Goal: Task Accomplishment & Management: Complete application form

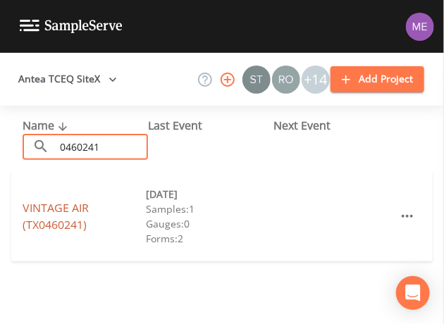
type input "0460241"
click at [54, 209] on link "VINTAGE AIR (TX0460241)" at bounding box center [56, 216] width 66 height 32
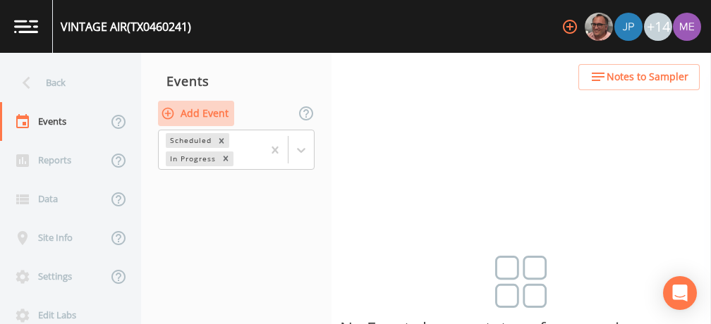
click at [221, 109] on button "Add Event" at bounding box center [196, 114] width 76 height 26
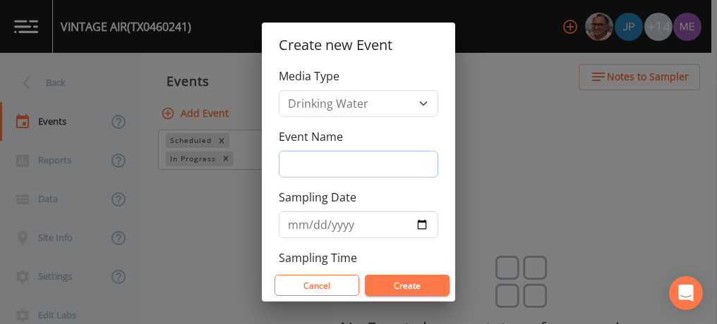
click at [321, 169] on input "Event Name" at bounding box center [358, 164] width 159 height 27
type input "3QSamples"
click at [396, 286] on button "Create" at bounding box center [407, 285] width 85 height 21
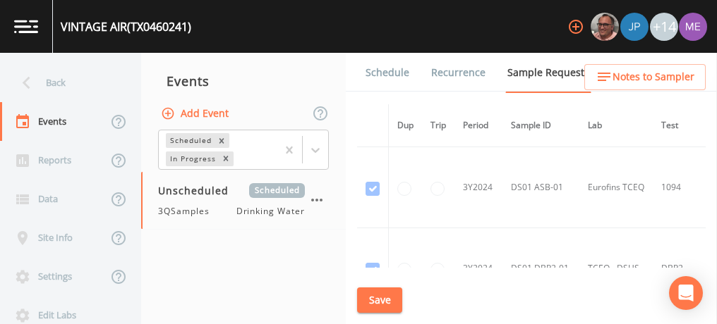
click at [391, 73] on link "Schedule" at bounding box center [387, 73] width 48 height 40
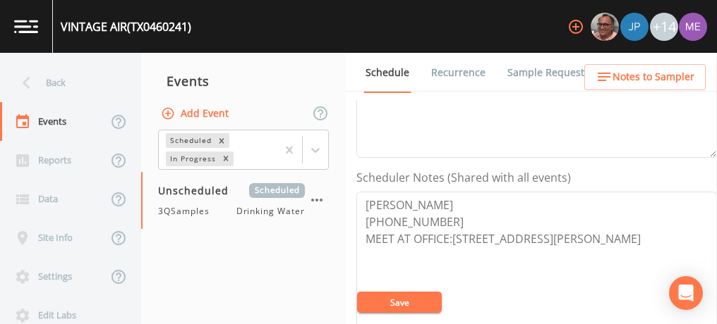
scroll to position [336, 0]
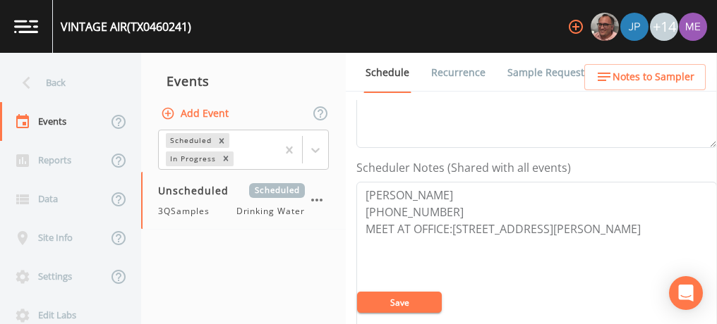
click at [444, 70] on link "Sample Requests" at bounding box center [548, 73] width 86 height 40
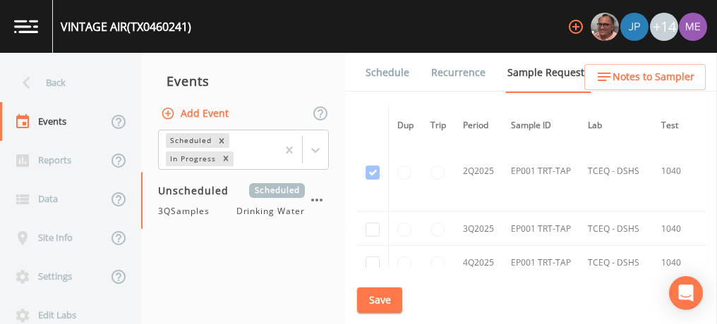
scroll to position [1239, 0]
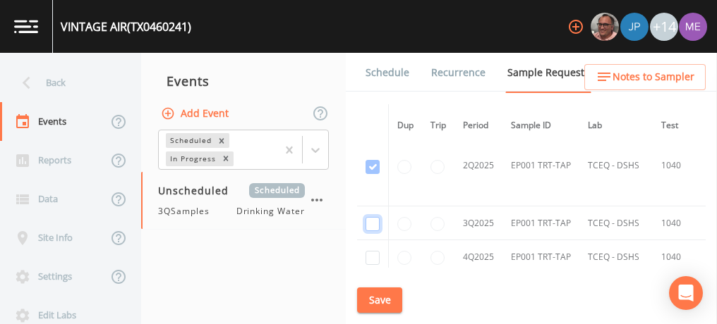
checkbox input "true"
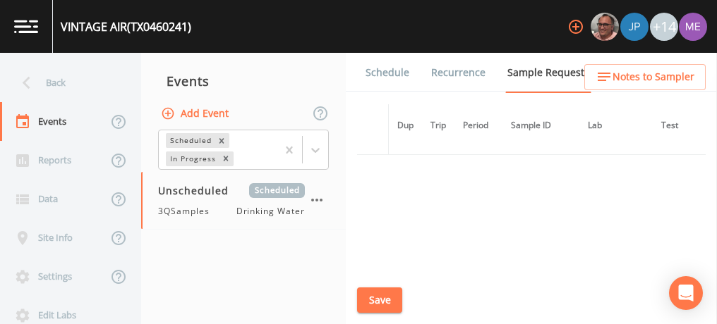
scroll to position [1061, 0]
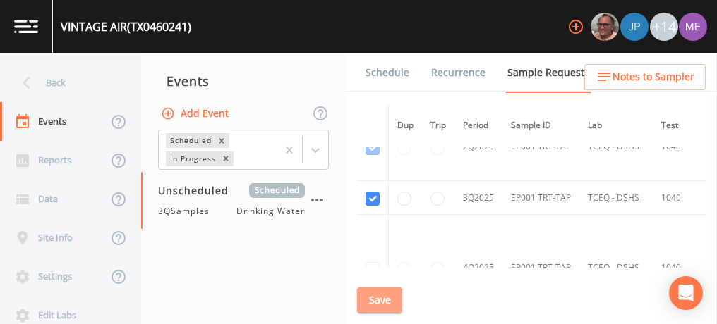
click at [380, 305] on button "Save" at bounding box center [379, 301] width 45 height 26
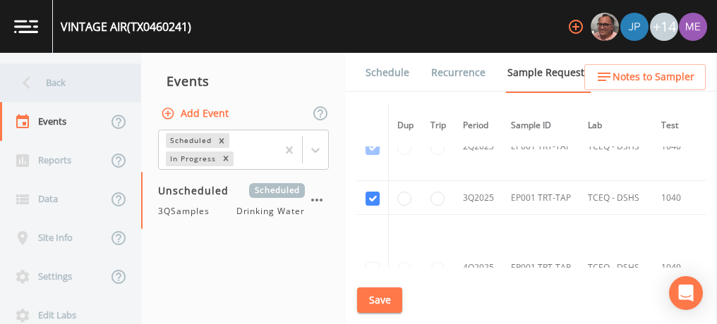
click at [56, 83] on div "Back" at bounding box center [63, 82] width 127 height 39
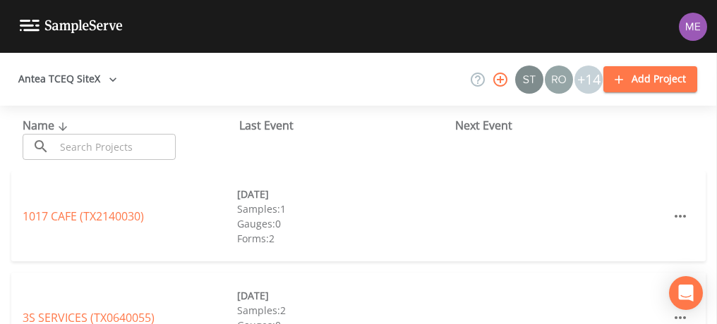
click at [84, 148] on input "text" at bounding box center [115, 147] width 121 height 26
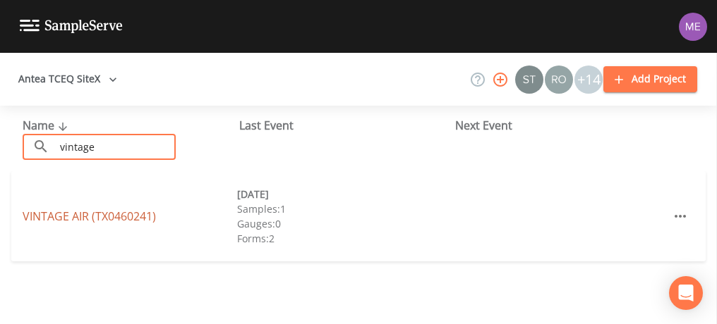
type input "vintage"
click at [68, 215] on link "VINTAGE AIR (TX0460241)" at bounding box center [89, 217] width 133 height 16
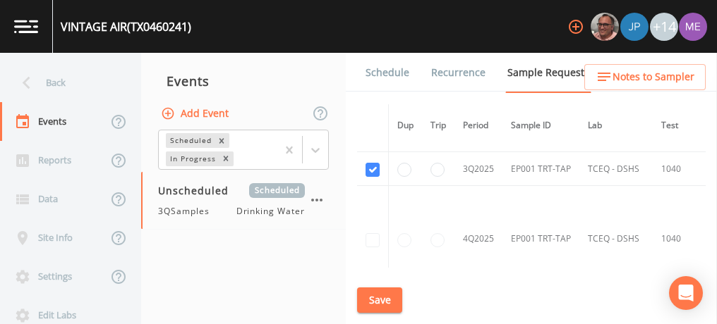
scroll to position [1091, 0]
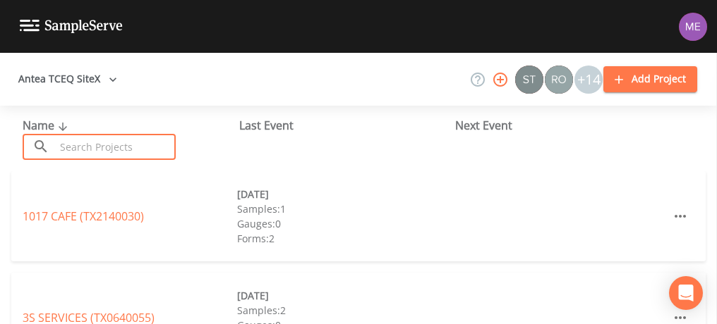
click at [106, 148] on input "text" at bounding box center [115, 147] width 121 height 26
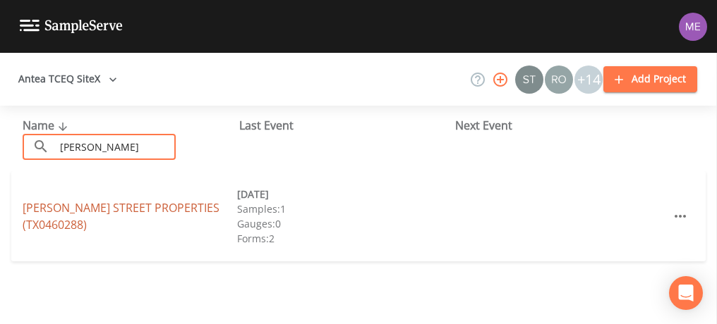
type input "goll"
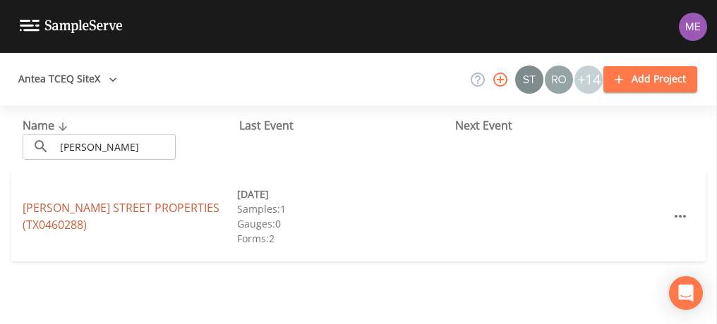
click at [29, 211] on link "GOLL STREET PROPERTIES (TX0460288)" at bounding box center [121, 216] width 197 height 32
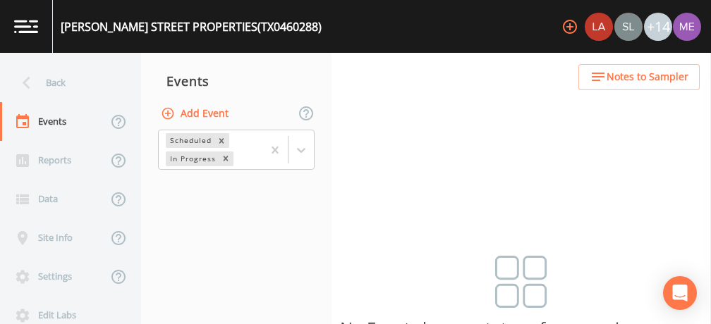
click at [190, 108] on button "Add Event" at bounding box center [196, 114] width 76 height 26
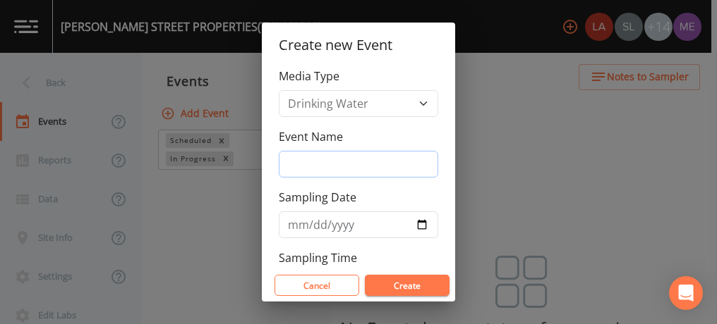
click at [317, 166] on input "Event Name" at bounding box center [358, 164] width 159 height 27
type input "3QSamples"
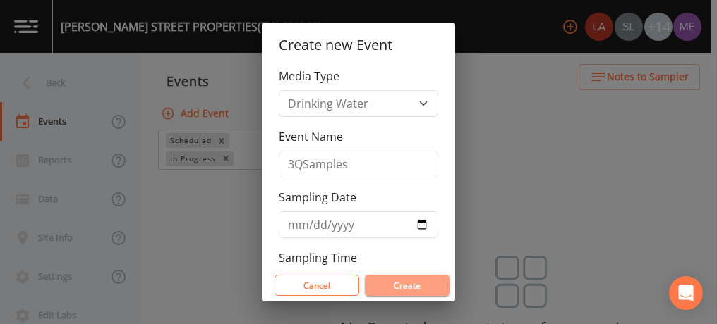
click at [426, 291] on button "Create" at bounding box center [407, 285] width 85 height 21
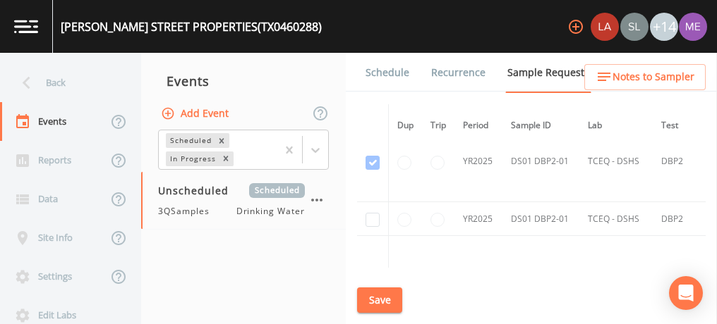
scroll to position [2377, 0]
checkbox input "true"
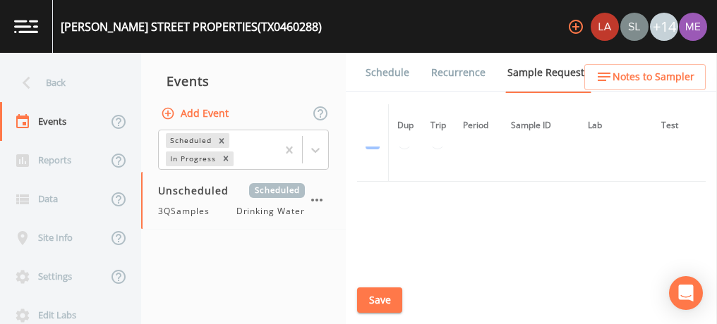
scroll to position [3421, 0]
click at [372, 300] on button "Save" at bounding box center [379, 301] width 45 height 26
click at [389, 75] on link "Schedule" at bounding box center [387, 73] width 48 height 40
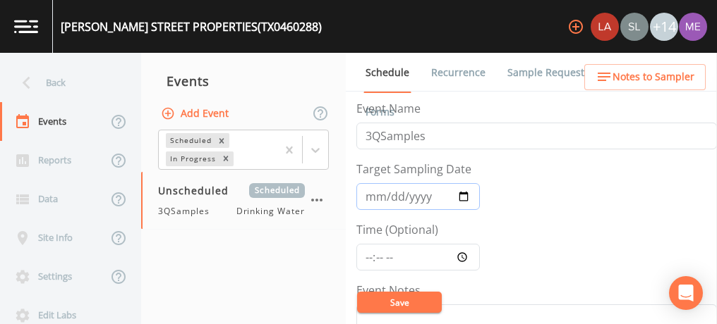
click at [375, 202] on input "Target Sampling Date" at bounding box center [417, 196] width 123 height 27
click at [387, 197] on input "Target Sampling Date" at bounding box center [417, 196] width 123 height 27
type input "2025-08-27"
click at [392, 298] on button "Save" at bounding box center [399, 302] width 85 height 21
click at [509, 72] on link "Sample Requests" at bounding box center [548, 73] width 86 height 40
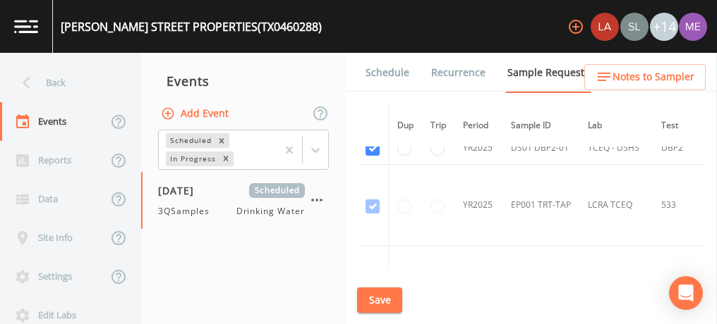
scroll to position [2455, 0]
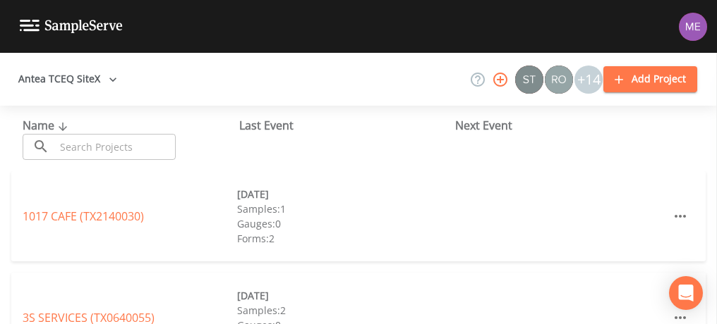
click at [121, 145] on input "text" at bounding box center [115, 147] width 121 height 26
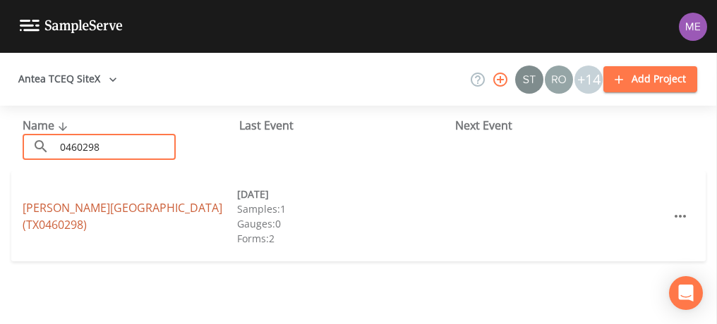
type input "0460298"
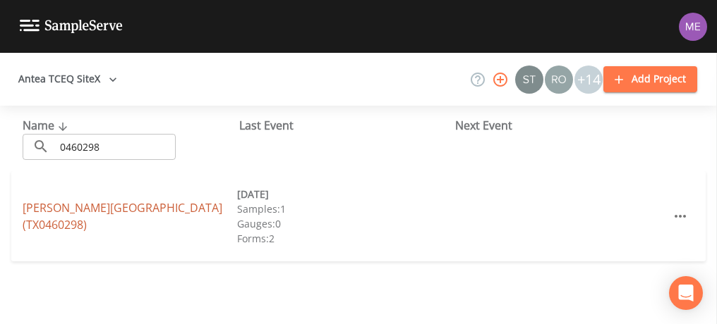
click at [60, 219] on link "BRACKEN VILLAGE (TX0460298)" at bounding box center [123, 216] width 200 height 32
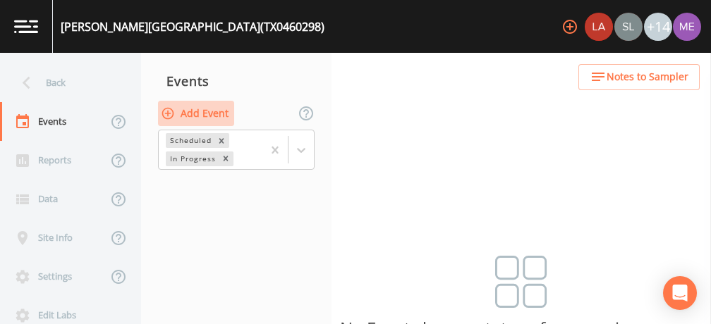
click at [210, 113] on button "Add Event" at bounding box center [196, 114] width 76 height 26
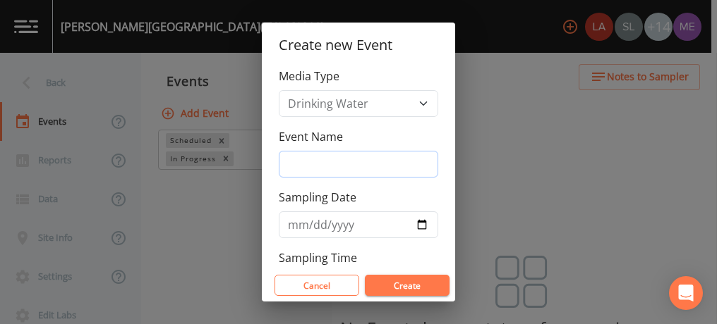
click at [305, 170] on input "Event Name" at bounding box center [358, 164] width 159 height 27
type input "3QSamples"
click at [382, 281] on button "Create" at bounding box center [407, 285] width 85 height 21
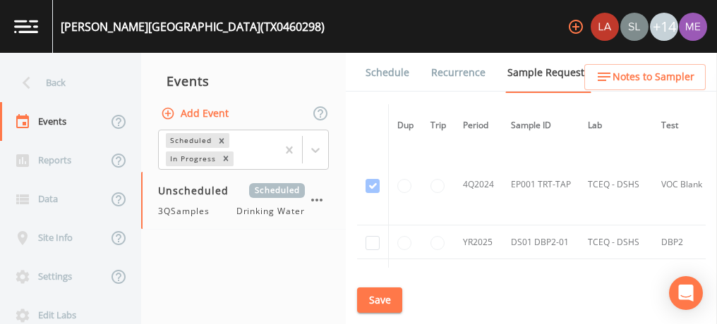
scroll to position [1565, 0]
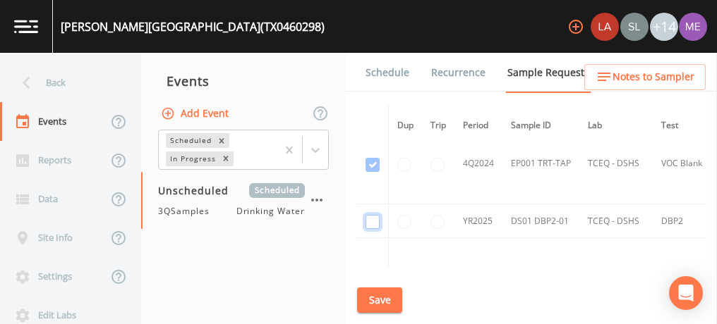
click at [376, 215] on input "checkbox" at bounding box center [372, 222] width 14 height 14
checkbox input "true"
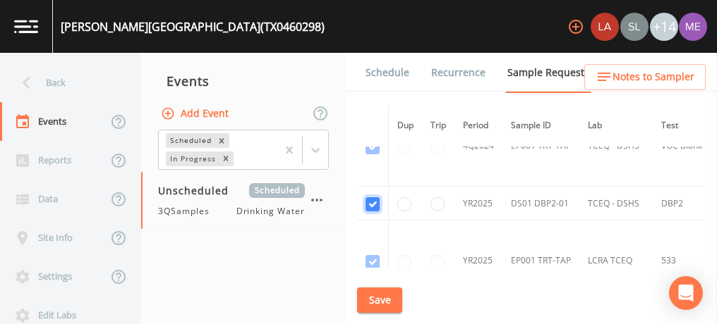
scroll to position [1582, 0]
click at [387, 296] on button "Save" at bounding box center [379, 301] width 45 height 26
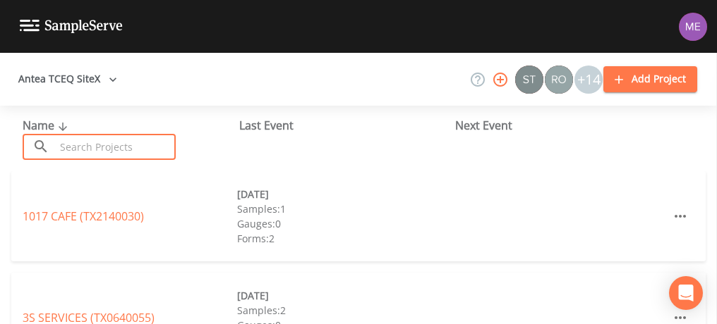
click at [139, 142] on input "text" at bounding box center [115, 147] width 121 height 26
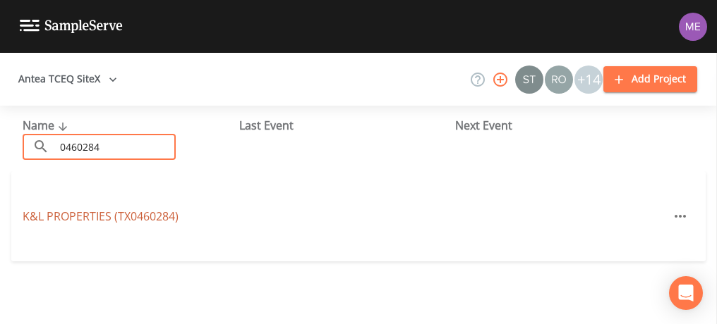
type input "0460284"
click at [96, 212] on link "K&L PROPERTIES (TX0460284)" at bounding box center [101, 217] width 156 height 16
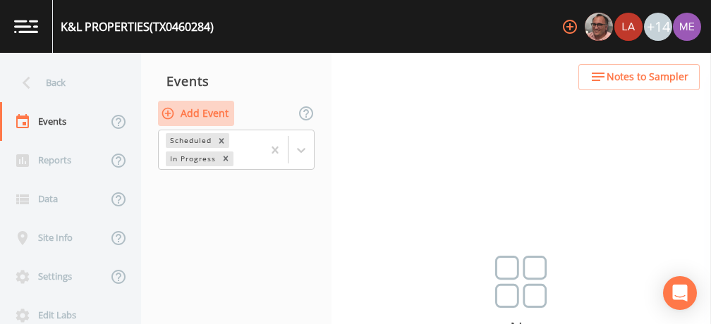
click at [201, 116] on button "Add Event" at bounding box center [196, 114] width 76 height 26
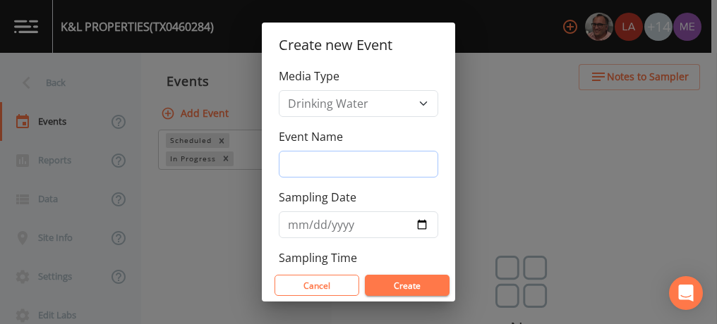
click at [313, 161] on input "Event Name" at bounding box center [358, 164] width 159 height 27
type input "3QSamples"
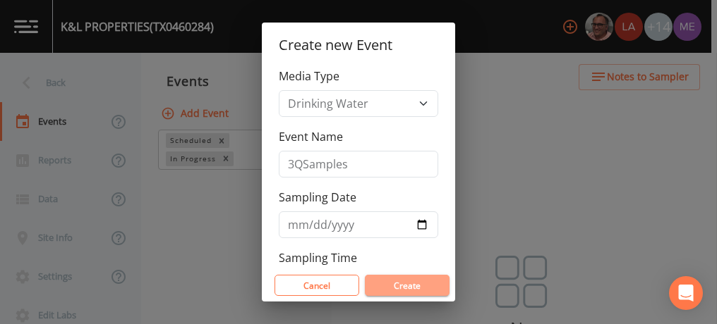
click at [387, 282] on button "Create" at bounding box center [407, 285] width 85 height 21
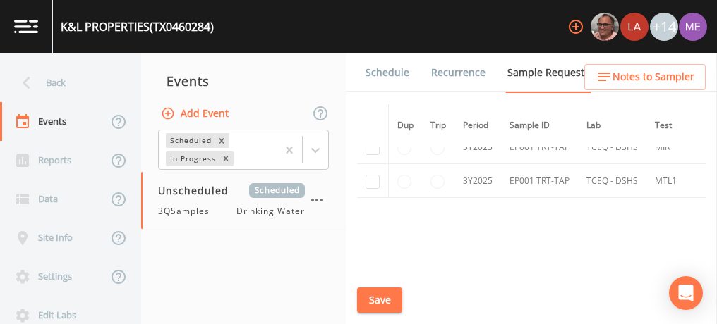
scroll to position [477, 0]
click at [374, 181] on input "checkbox" at bounding box center [372, 182] width 14 height 14
checkbox input "true"
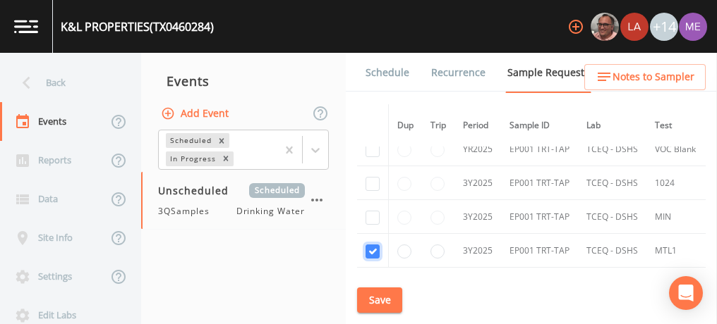
scroll to position [411, 0]
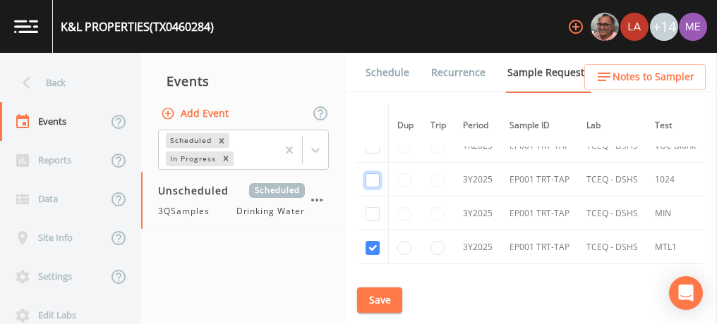
click at [371, 179] on input "checkbox" at bounding box center [372, 181] width 14 height 14
checkbox input "true"
click at [370, 207] on input "checkbox" at bounding box center [372, 214] width 14 height 14
checkbox input "true"
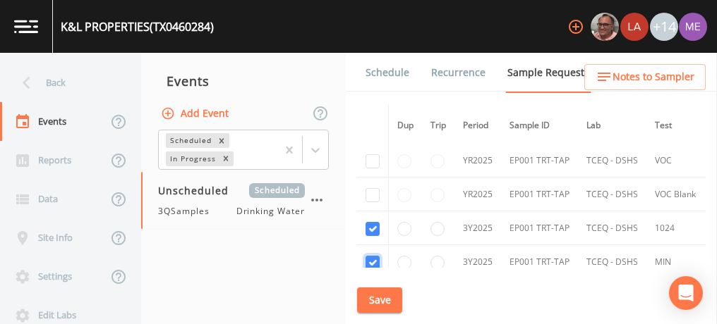
scroll to position [360, 0]
click at [375, 80] on input "checkbox" at bounding box center [372, 73] width 14 height 14
checkbox input "true"
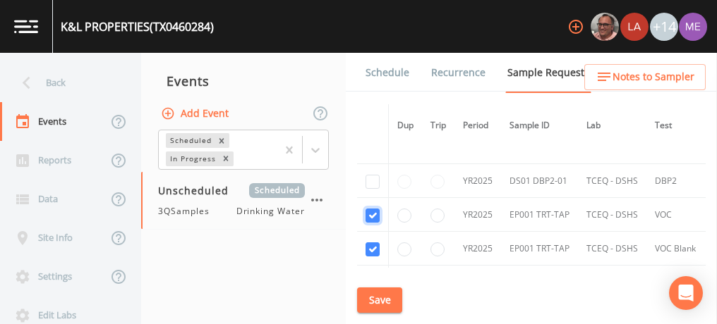
scroll to position [306, 0]
checkbox input "true"
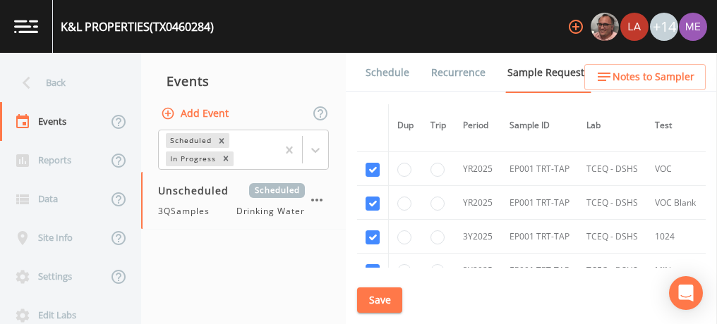
scroll to position [353, 0]
click at [372, 295] on button "Save" at bounding box center [379, 301] width 45 height 26
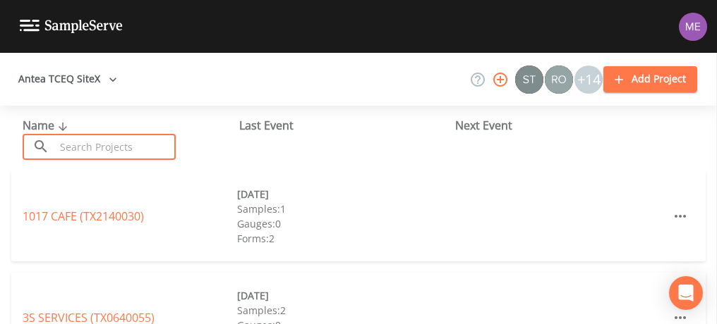
click at [90, 140] on input "text" at bounding box center [115, 147] width 121 height 26
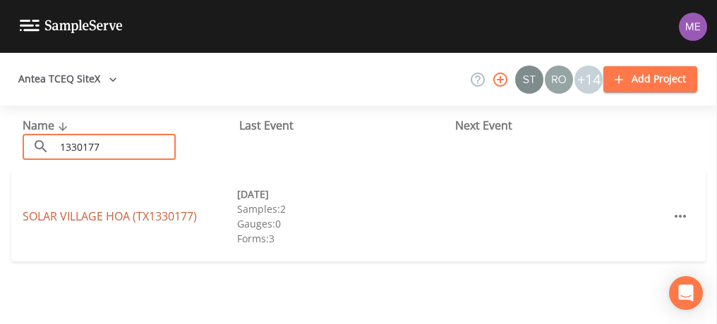
type input "1330177"
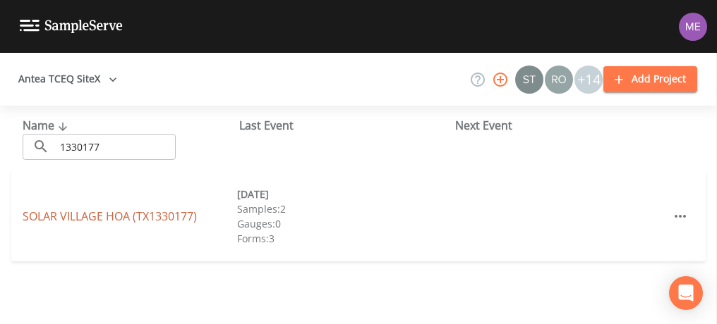
click at [33, 212] on link "[GEOGRAPHIC_DATA] (TX1330177)" at bounding box center [110, 217] width 174 height 16
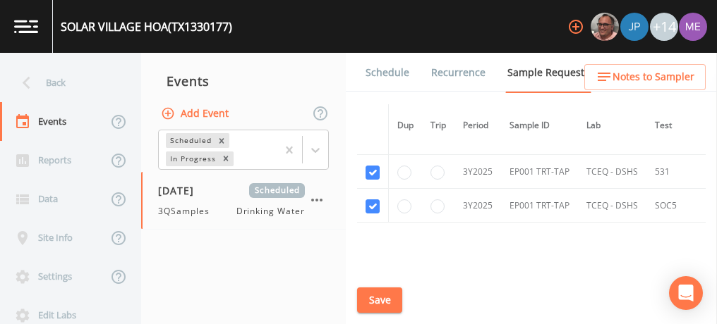
scroll to position [796, 0]
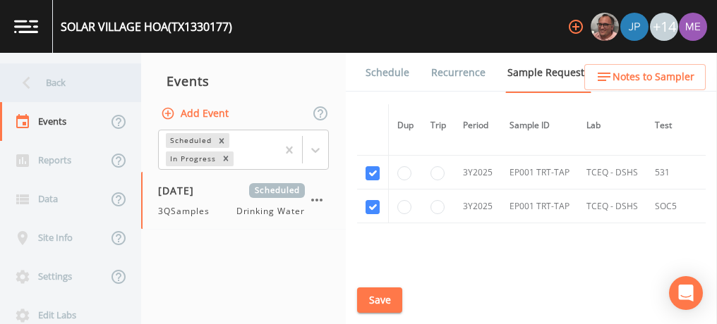
click at [63, 85] on div "Back" at bounding box center [63, 82] width 127 height 39
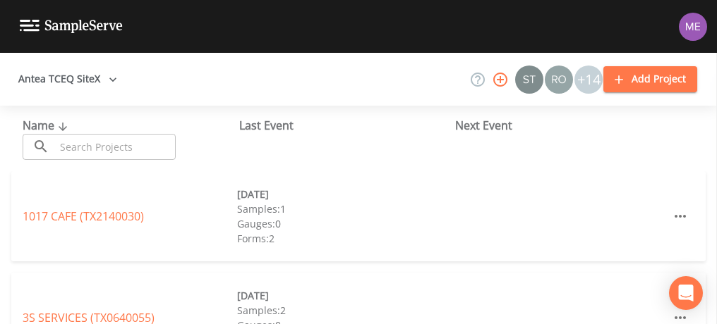
click at [87, 145] on input "text" at bounding box center [115, 147] width 121 height 26
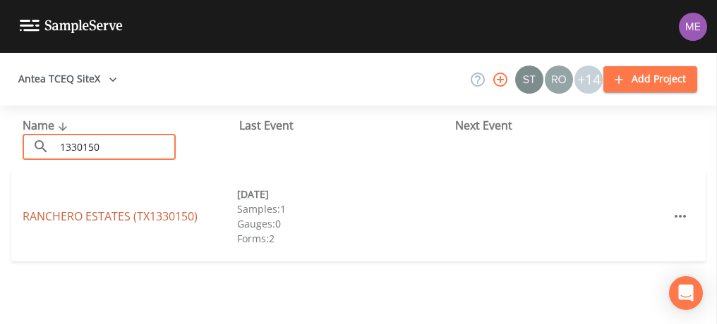
type input "1330150"
click at [85, 218] on link "[GEOGRAPHIC_DATA] (TX1330150)" at bounding box center [110, 217] width 175 height 16
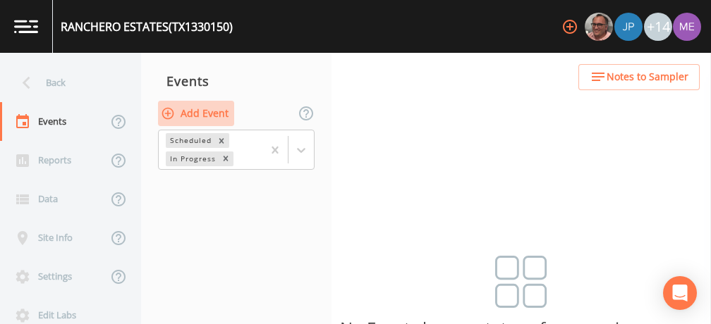
click at [217, 111] on button "Add Event" at bounding box center [196, 114] width 76 height 26
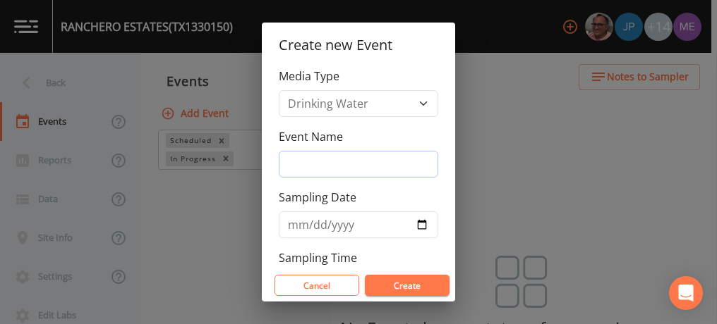
click at [313, 159] on input "Event Name" at bounding box center [358, 164] width 159 height 27
type input "3QSamples"
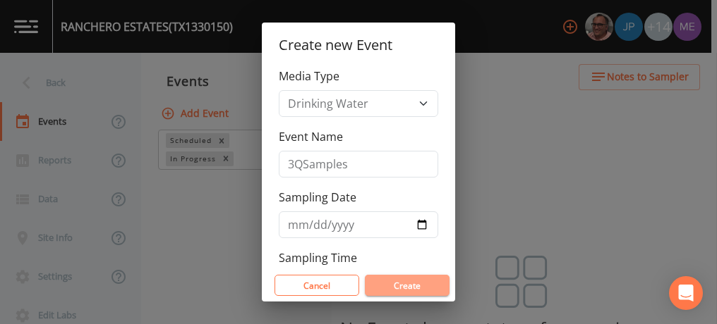
click at [384, 278] on button "Create" at bounding box center [407, 285] width 85 height 21
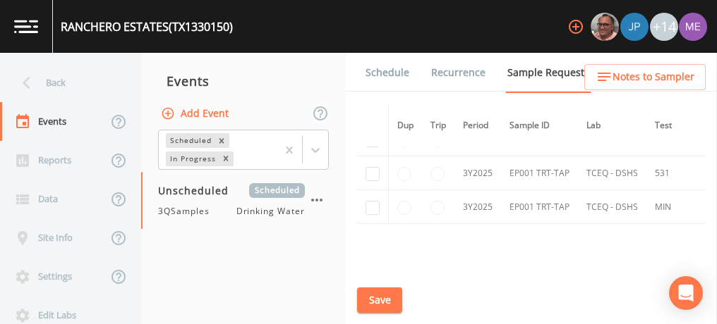
scroll to position [437, 0]
